Goal: Task Accomplishment & Management: Manage account settings

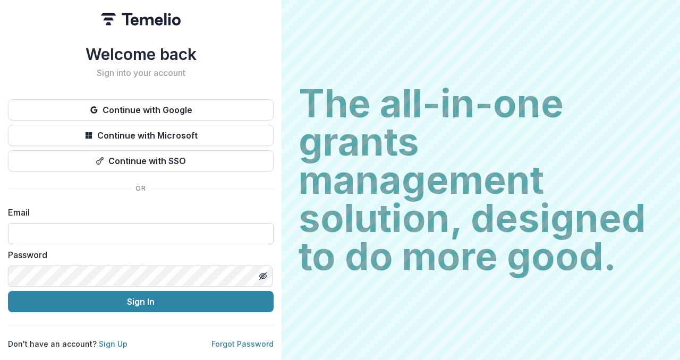
click at [163, 232] on input at bounding box center [141, 233] width 266 height 21
type input "**********"
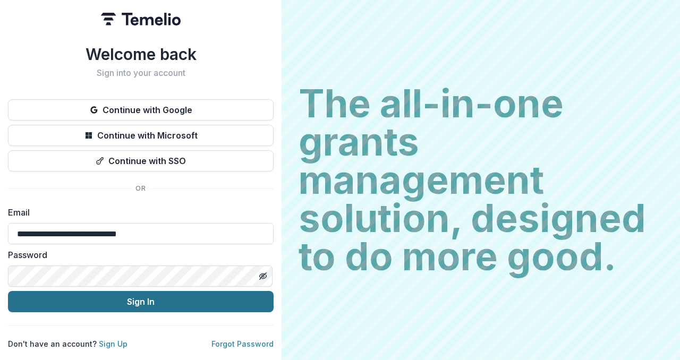
click at [142, 295] on button "Sign In" at bounding box center [141, 301] width 266 height 21
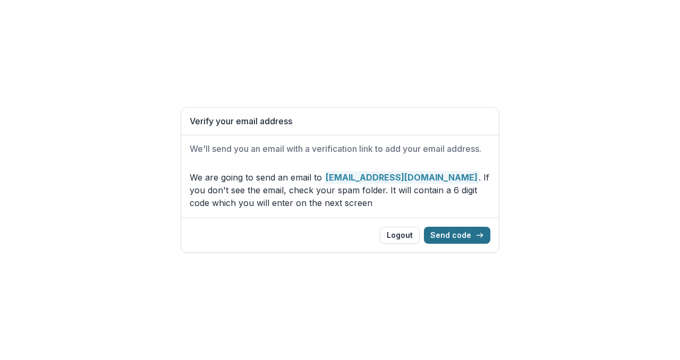
click at [444, 236] on button "Send code" at bounding box center [457, 235] width 66 height 17
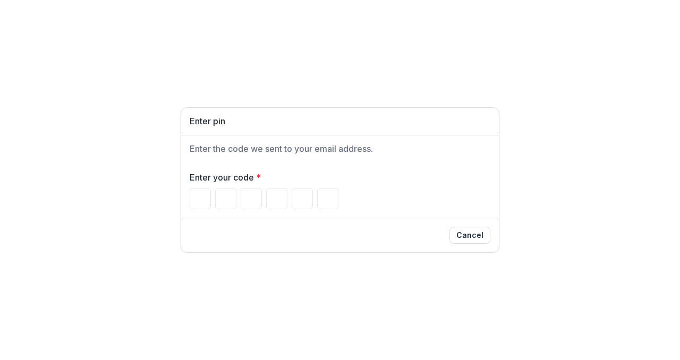
type input "*"
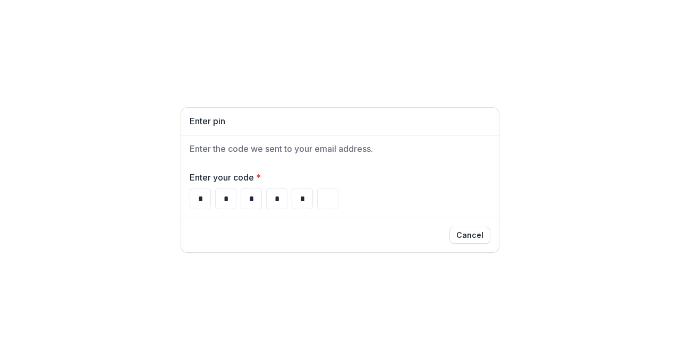
type input "*"
